Goal: Communication & Community: Answer question/provide support

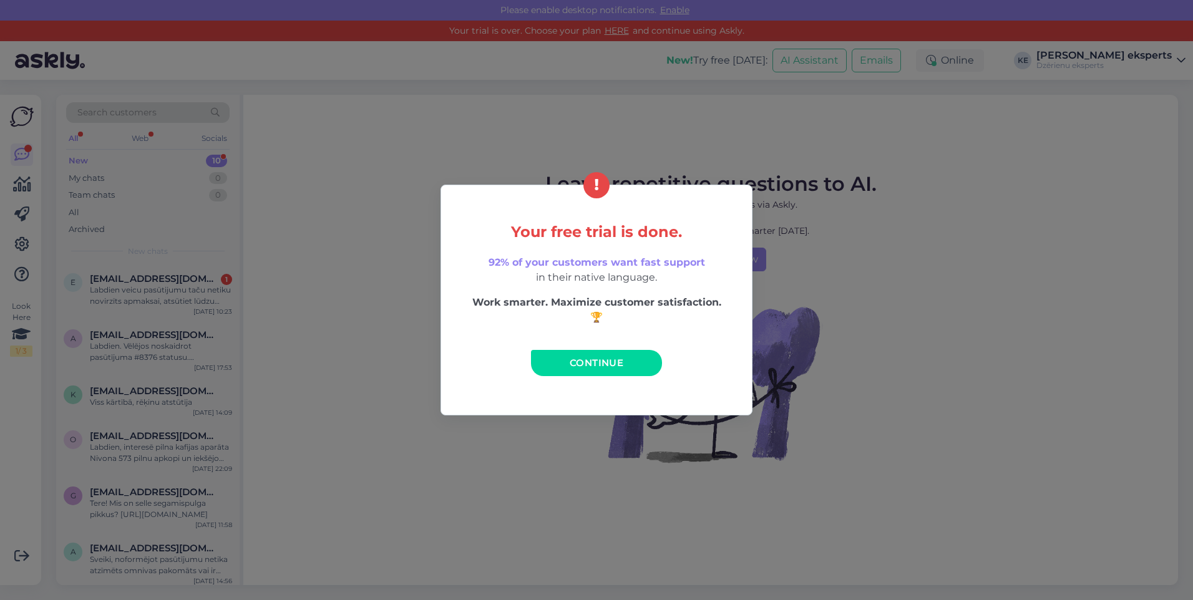
click at [621, 365] on span "Continue" at bounding box center [597, 363] width 54 height 12
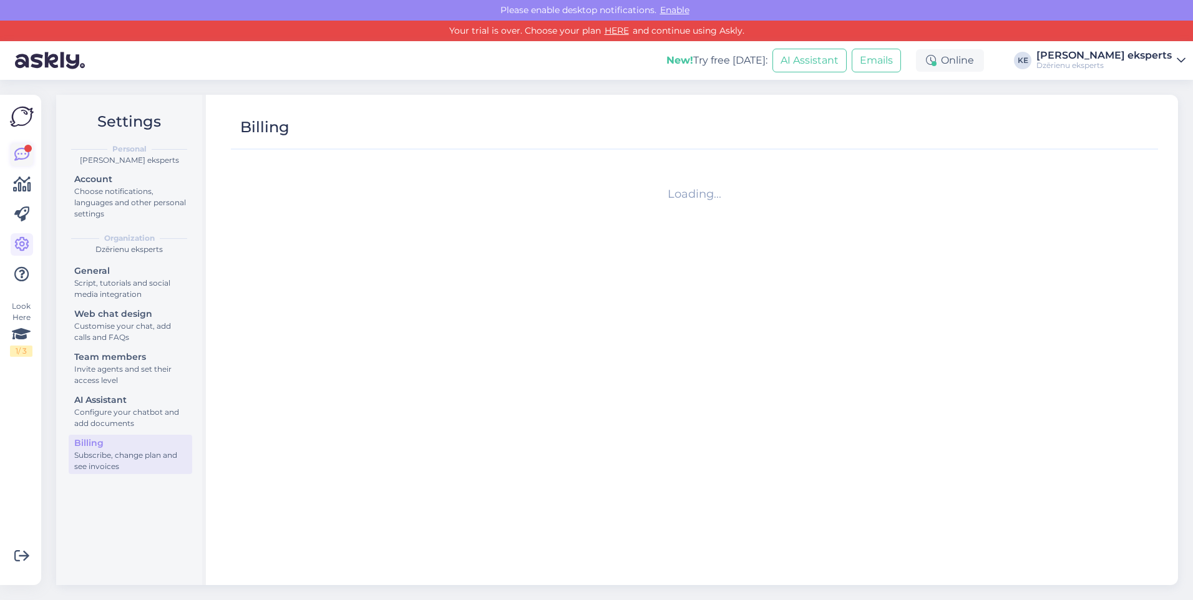
click at [26, 151] on div at bounding box center [27, 148] width 7 height 7
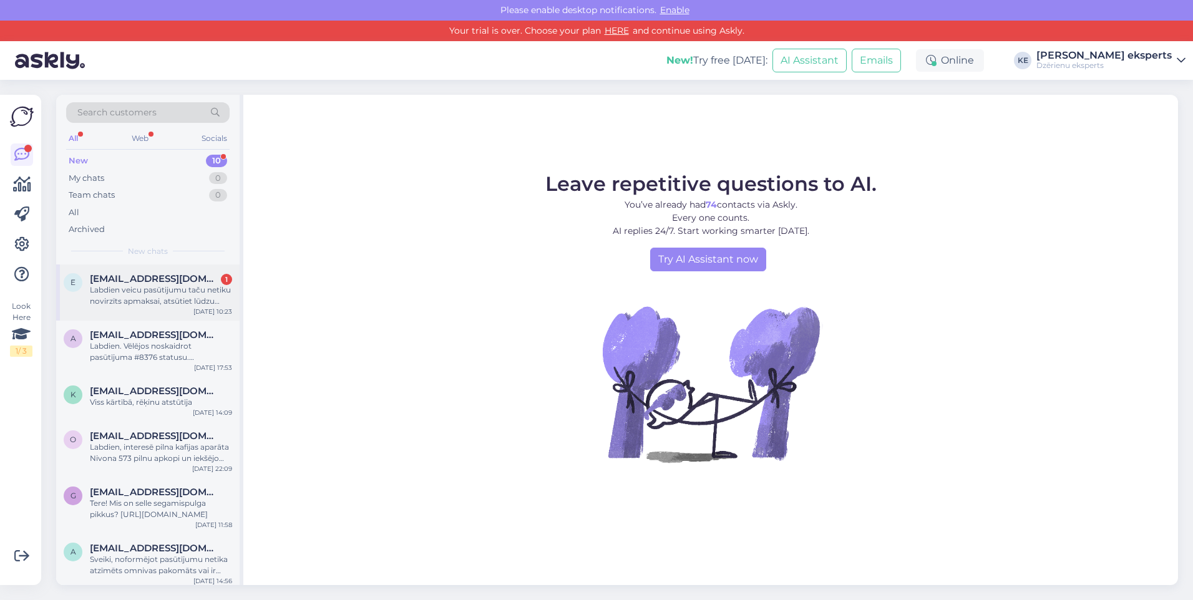
click at [137, 298] on div "Labdien veicu pasūtijumu taču netiku novirzīts apmaksai, atsūtiet lūdzu rēķinu" at bounding box center [161, 296] width 142 height 22
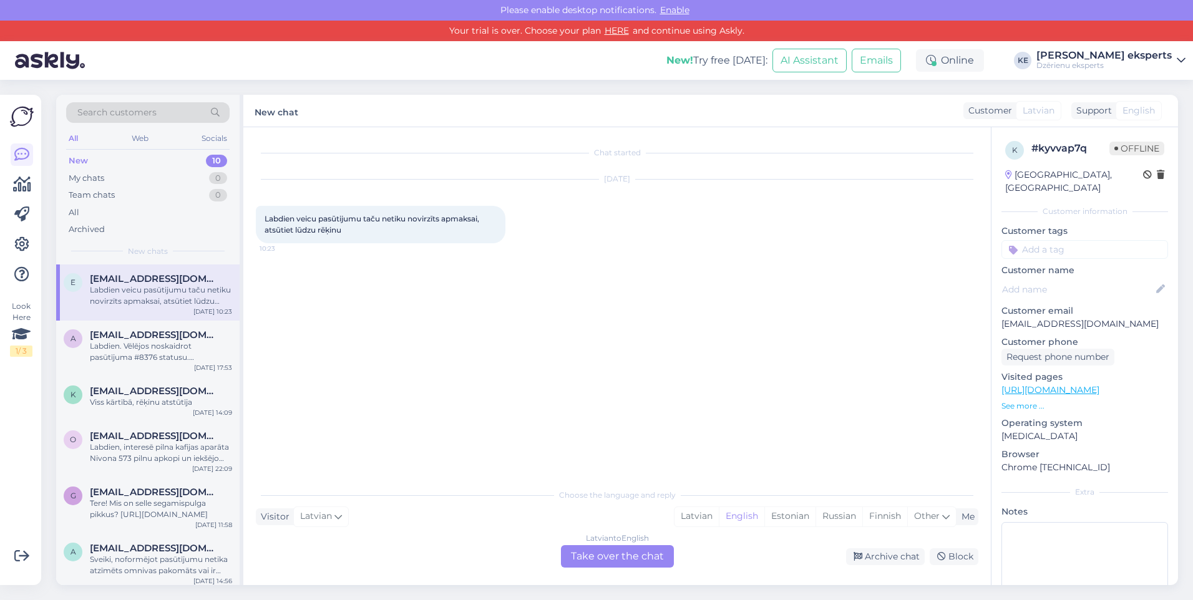
click at [664, 556] on div "Latvian to English Take over the chat" at bounding box center [617, 556] width 113 height 22
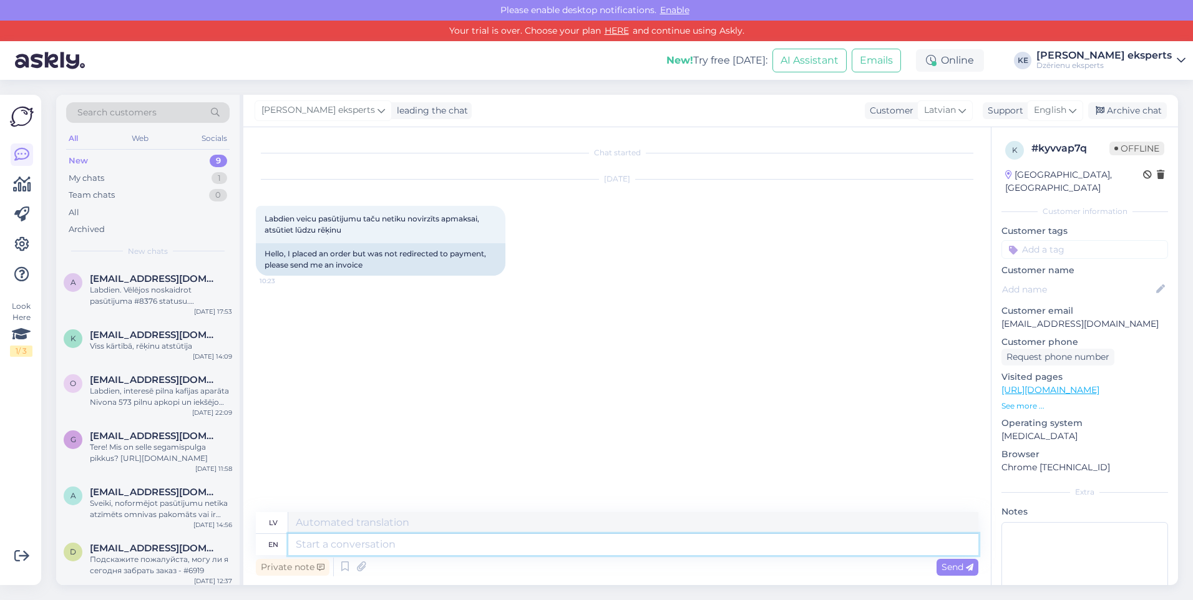
click at [346, 546] on textarea at bounding box center [633, 544] width 690 height 21
type textarea "Labdien."
type textarea "Labdien. Sagatavotais r"
type textarea "Labdien. [GEOGRAPHIC_DATA]"
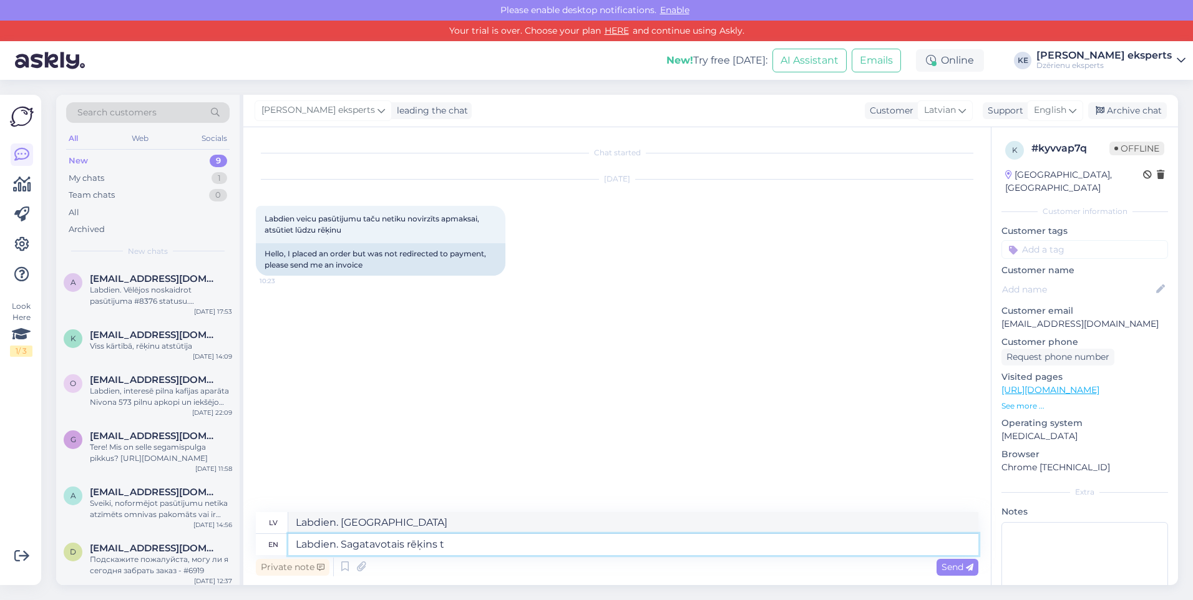
type textarea "Labdien. Sagatavotais rēķins ti"
type textarea "Labdien. Sagatavotais rēķins"
type textarea "Labdien. Sagatavotais rēķins tika n"
type textarea "Labdien. Sagatavotais rēķins tika"
type textarea "Labdien. Sagatavotais rēķins tika nosūtīts"
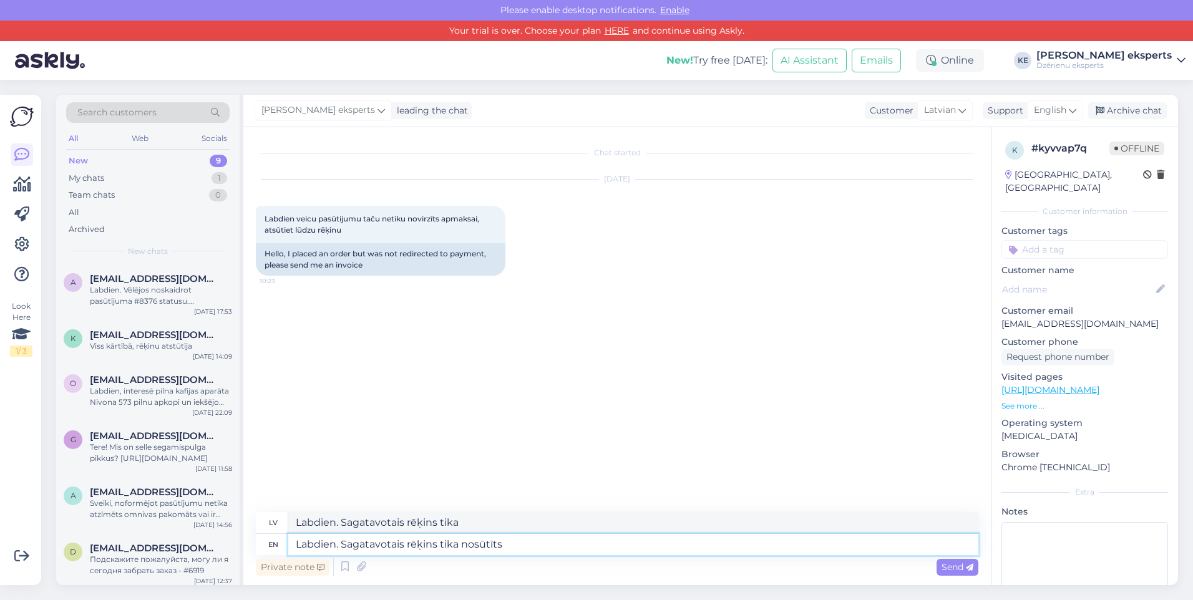
type textarea "Labdien. Sagatavotais rēķins tika nosūtīts"
type textarea "Labdien. Sagatavotais rēķins tika nosūtīts Jums u"
type textarea "Labdien. Sagatavotais rēķins tika nosūtīts Jums"
type textarea "Labdien. Sagatavotais rēķins tika nosūtīts Jums uz"
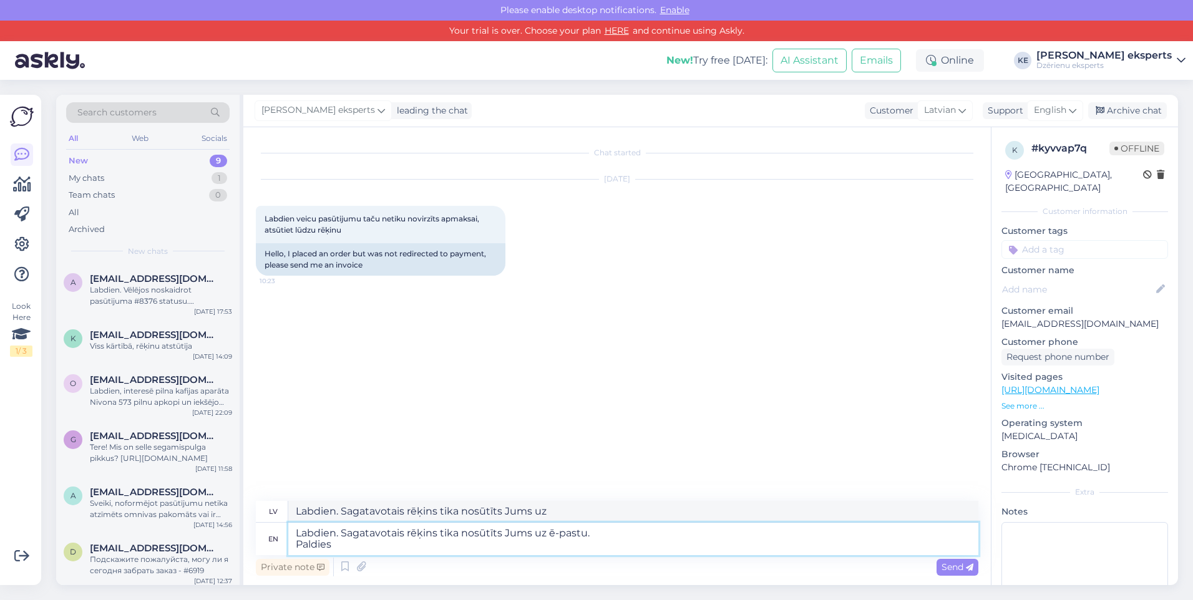
type textarea "Labdien. Sagatavotais rēķins tika nosūtīts Jums uz ē-pastu. Paldies!"
click at [946, 570] on span "Send" at bounding box center [958, 567] width 32 height 11
